Goal: Find specific page/section: Find specific page/section

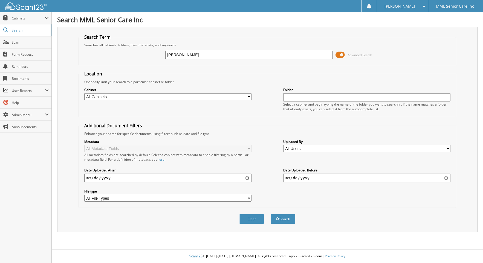
type input "[PERSON_NAME]"
click at [287, 217] on button "Search" at bounding box center [283, 219] width 25 height 10
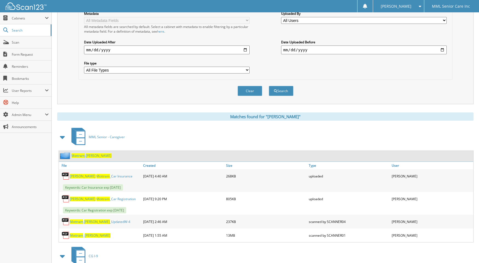
scroll to position [152, 0]
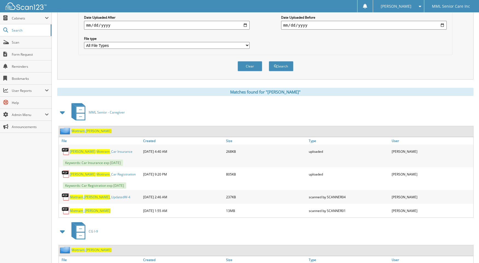
click at [83, 131] on span "Mottram" at bounding box center [77, 130] width 13 height 5
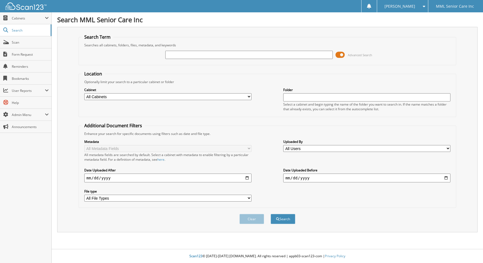
click at [293, 56] on input "text" at bounding box center [248, 55] width 167 height 8
type input "Adeshola Aruwajoye"
click at [276, 220] on span "submit" at bounding box center [277, 218] width 3 height 3
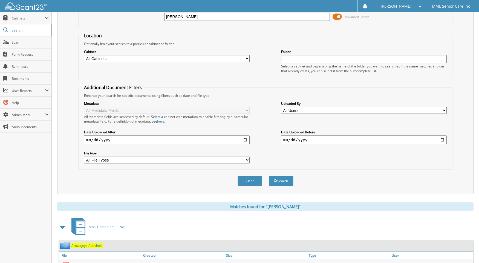
scroll to position [101, 0]
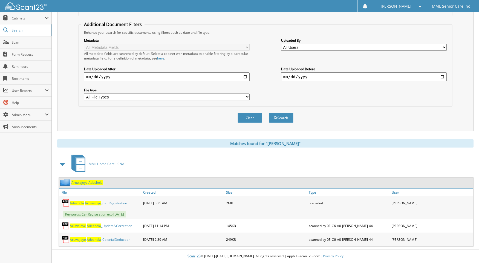
click at [75, 183] on span "Aruwajoye" at bounding box center [79, 182] width 16 height 5
